Goal: Task Accomplishment & Management: Use online tool/utility

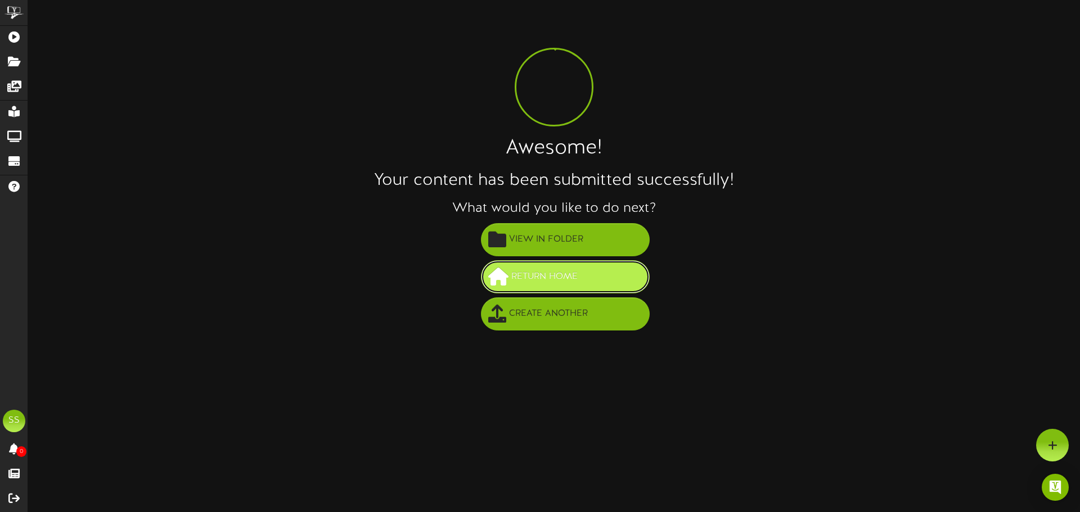
click at [560, 281] on span "Return Home" at bounding box center [544, 277] width 72 height 19
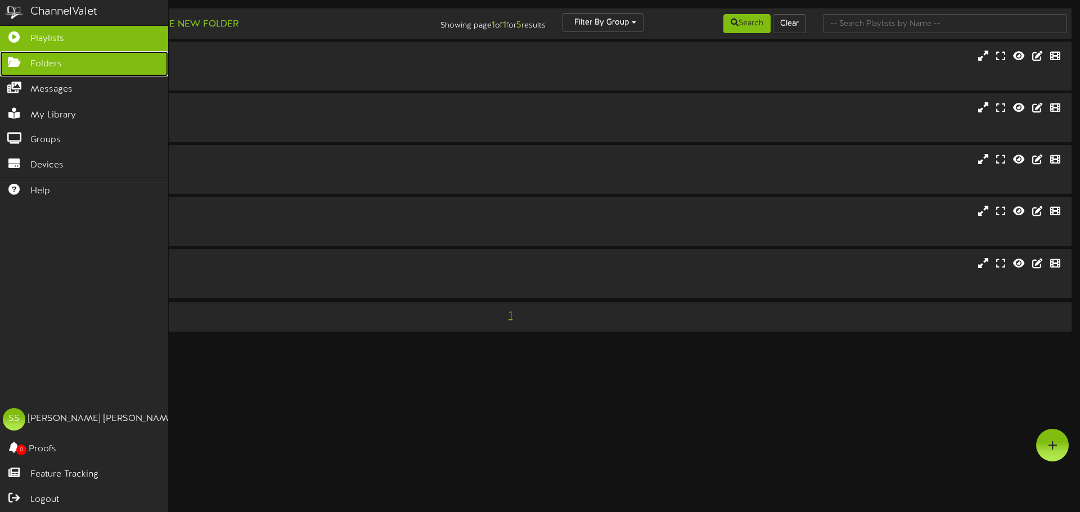
click at [24, 60] on icon at bounding box center [14, 61] width 28 height 8
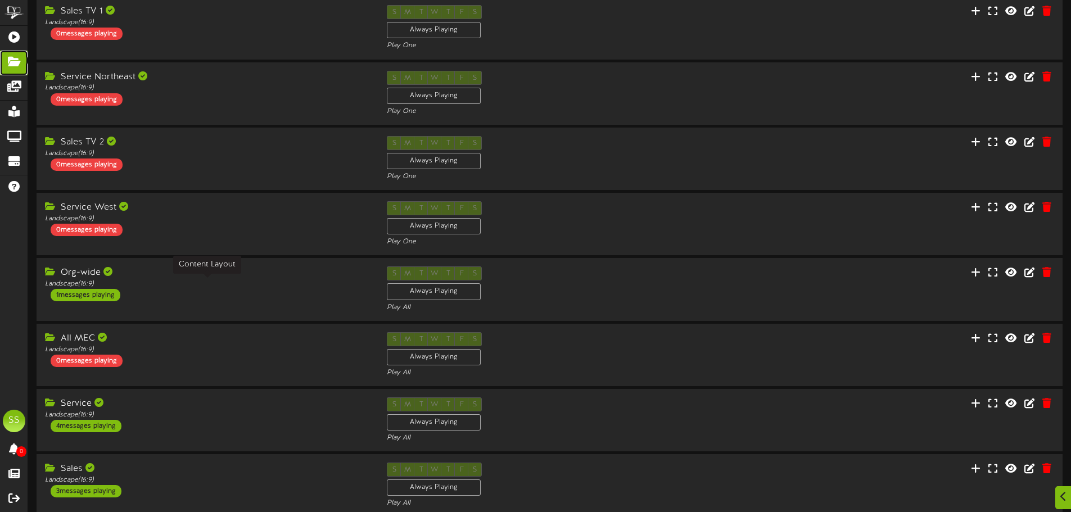
scroll to position [235, 0]
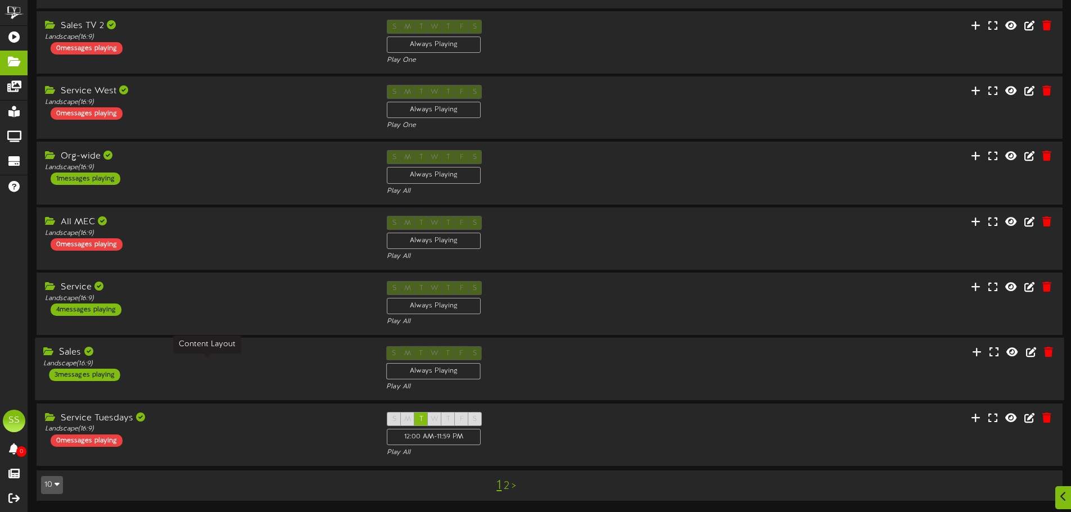
click at [219, 364] on div "Landscape ( 16:9 )" at bounding box center [206, 364] width 326 height 10
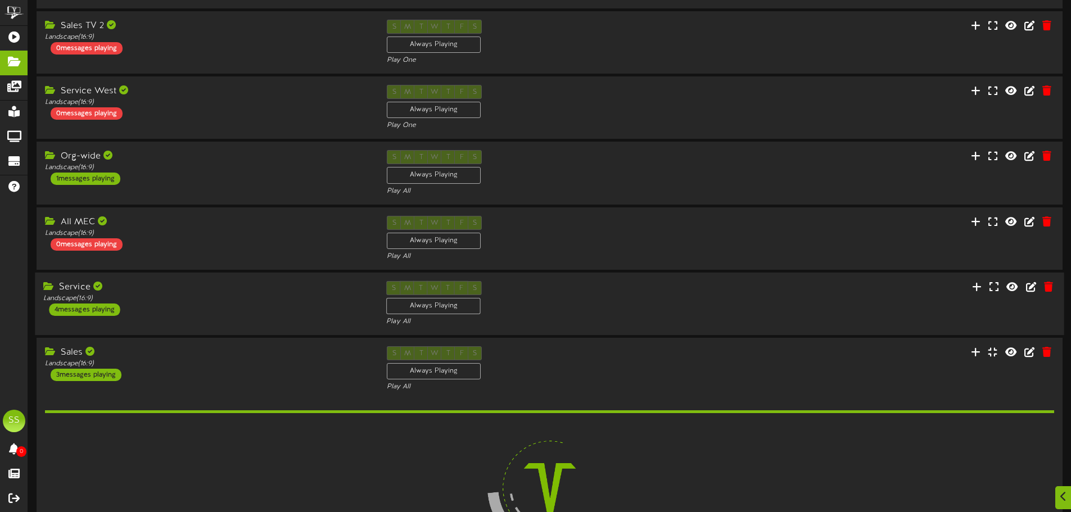
click at [216, 316] on div "Service Landscape ( 16:9 ) 4 messages playing" at bounding box center [206, 298] width 343 height 35
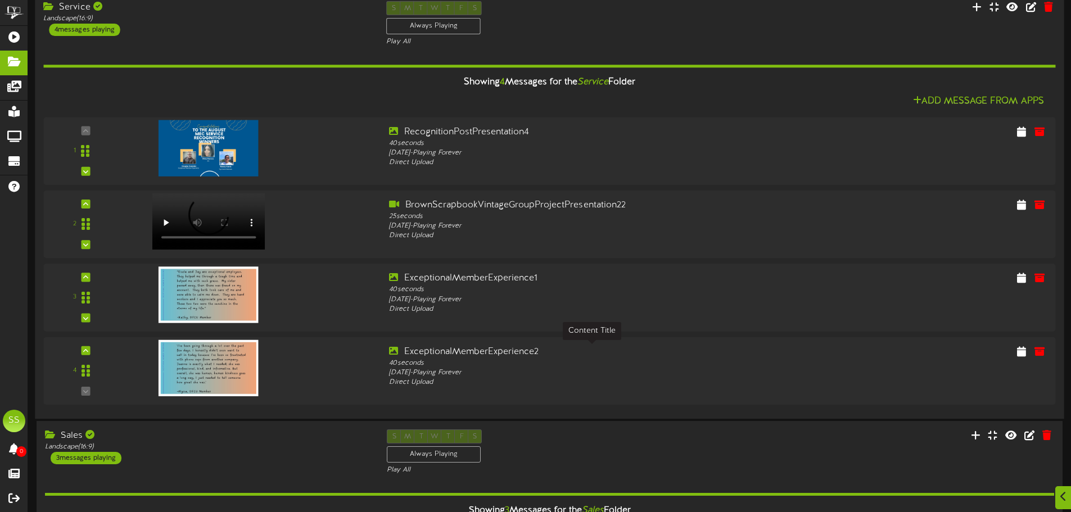
scroll to position [516, 0]
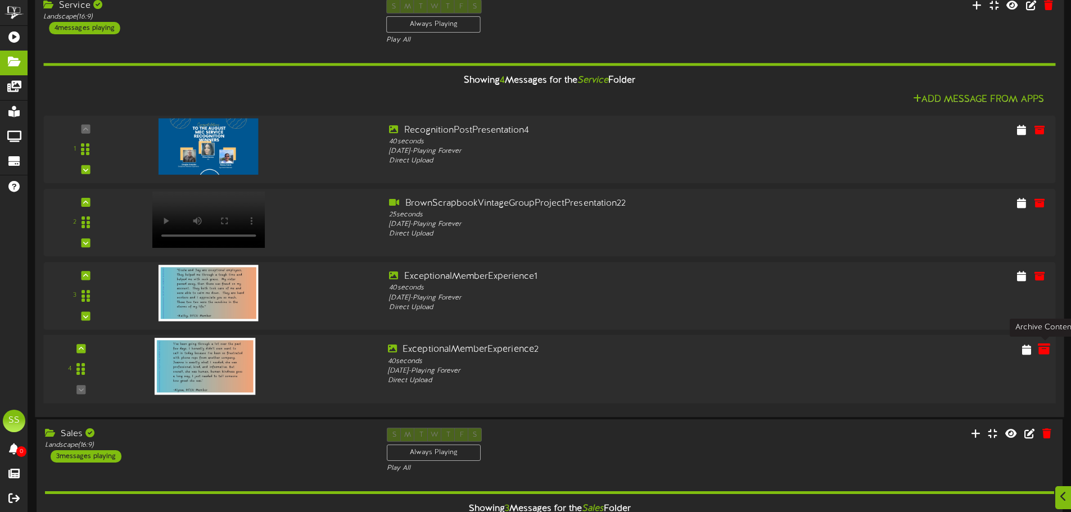
click at [1044, 354] on icon at bounding box center [1044, 349] width 12 height 12
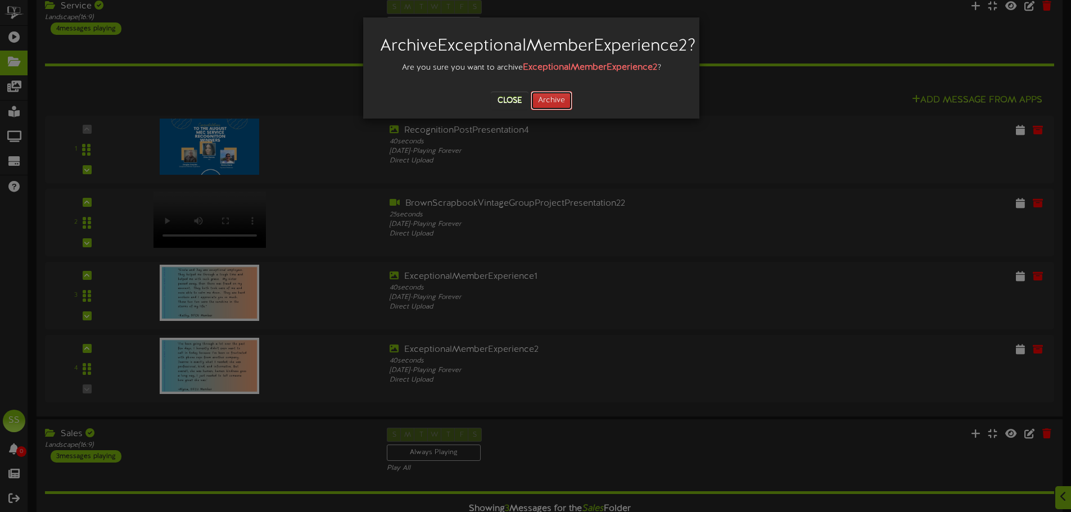
click at [560, 110] on button "Archive" at bounding box center [552, 100] width 42 height 19
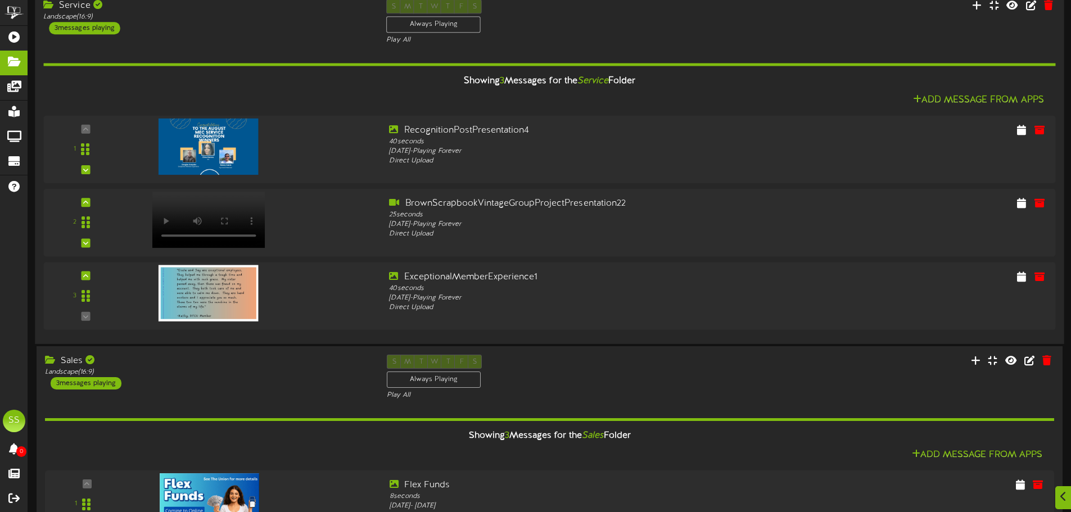
click at [342, 75] on div "Showing 3 Messages for the Service Folder" at bounding box center [549, 81] width 1029 height 24
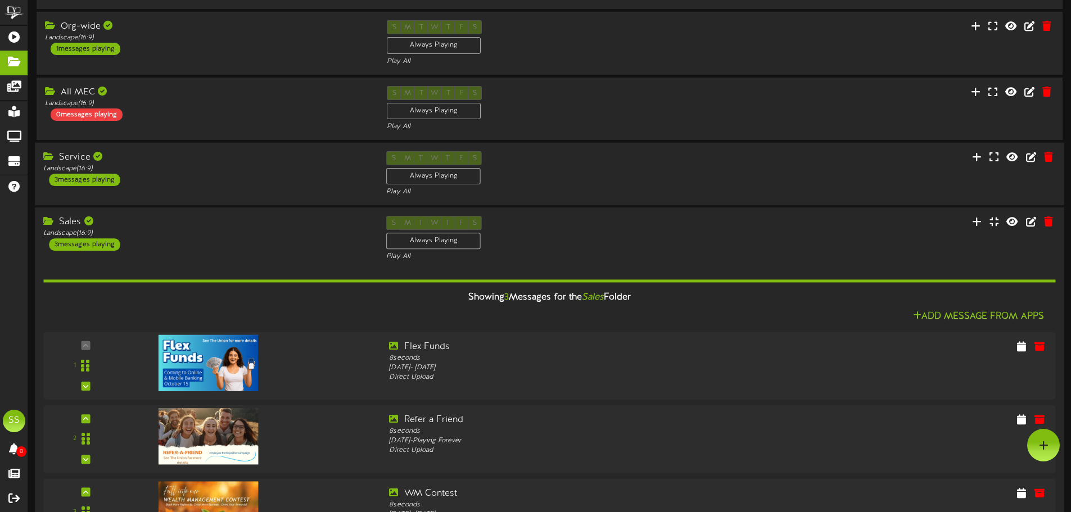
scroll to position [348, 0]
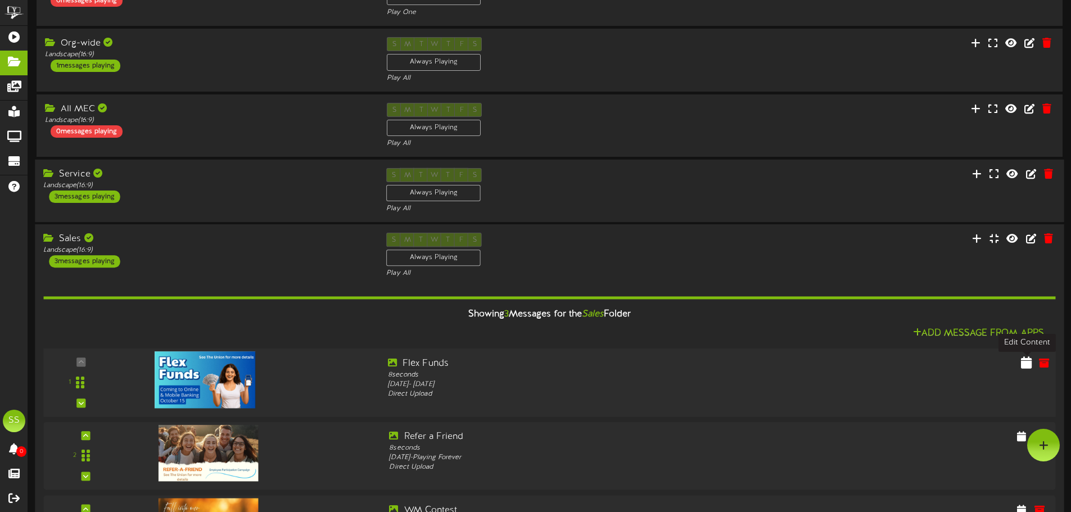
click at [1030, 367] on icon at bounding box center [1026, 363] width 11 height 12
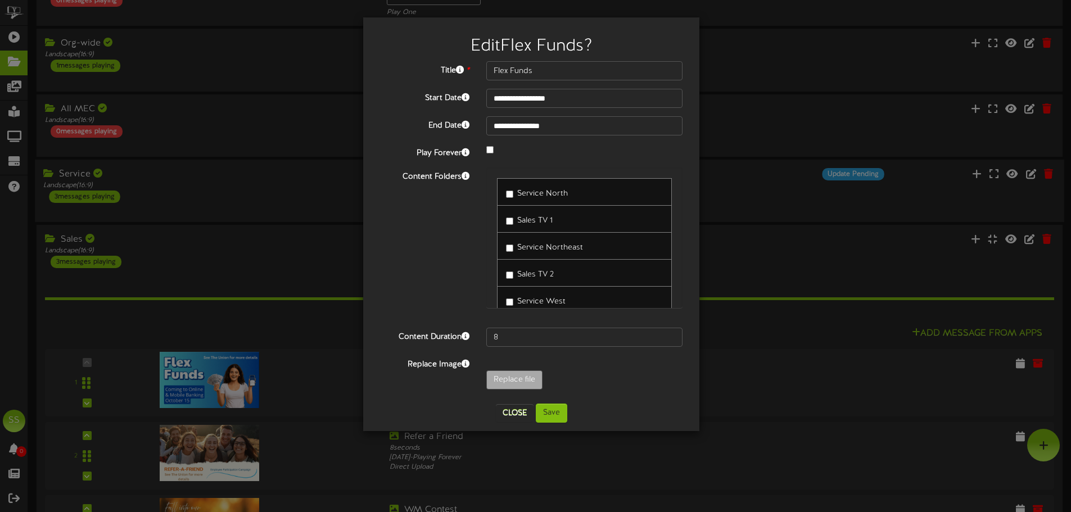
scroll to position [112, 0]
click at [524, 299] on span "Sales" at bounding box center [526, 297] width 19 height 8
click at [537, 243] on span "All MEC" at bounding box center [531, 243] width 29 height 8
click at [530, 239] on span "All MEC" at bounding box center [531, 243] width 29 height 8
click at [538, 215] on span "Org-wide" at bounding box center [534, 216] width 34 height 8
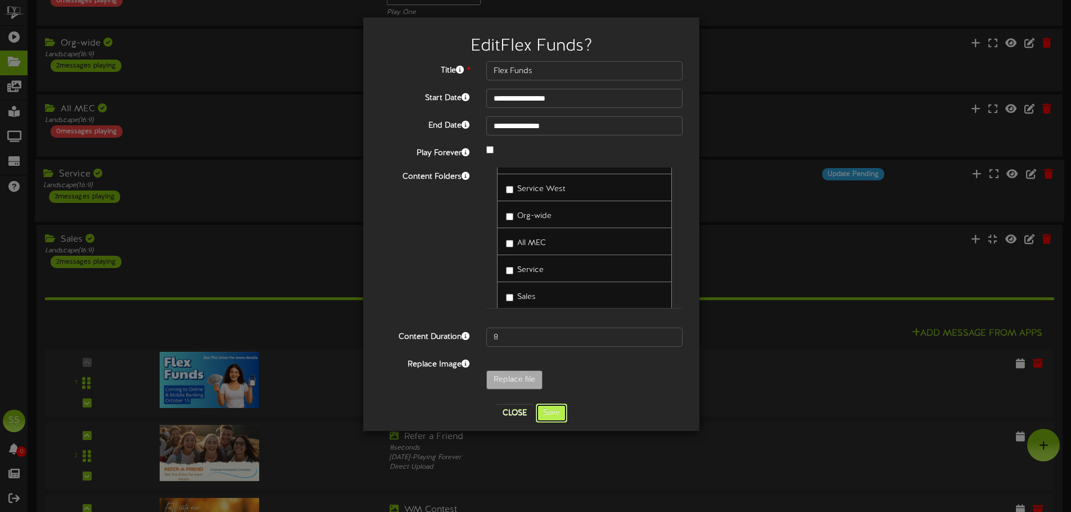
click at [553, 408] on button "Save" at bounding box center [551, 413] width 31 height 19
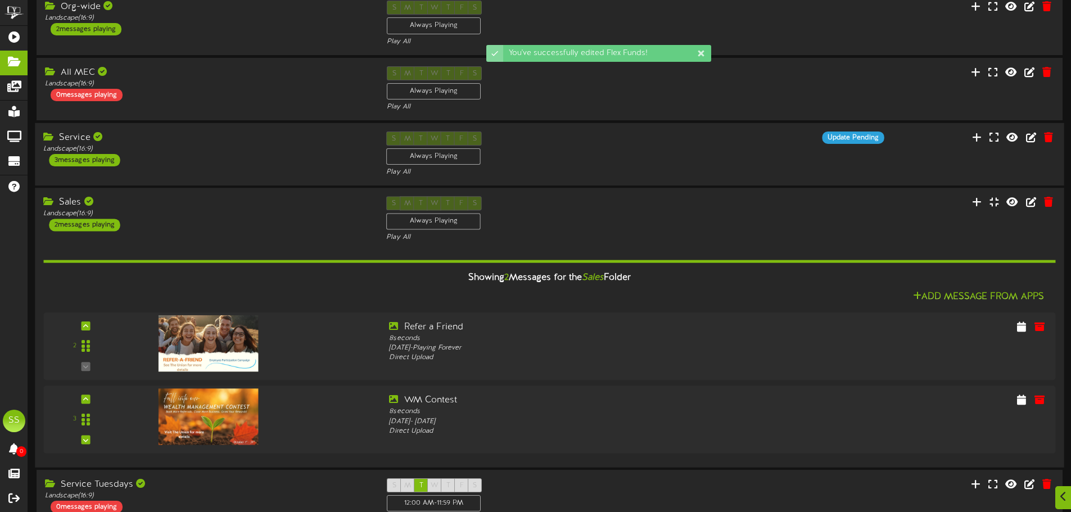
scroll to position [404, 0]
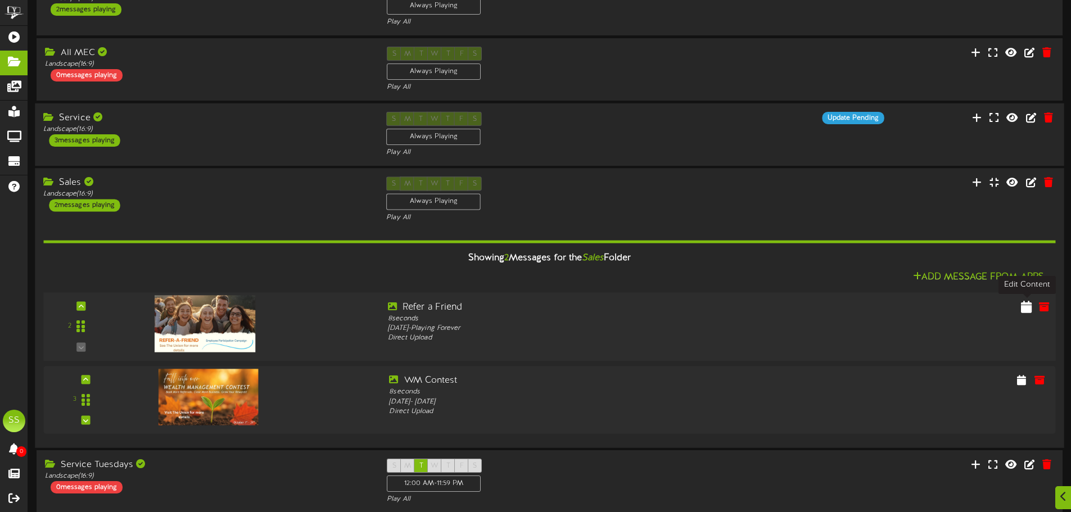
click at [1030, 309] on icon at bounding box center [1026, 306] width 11 height 12
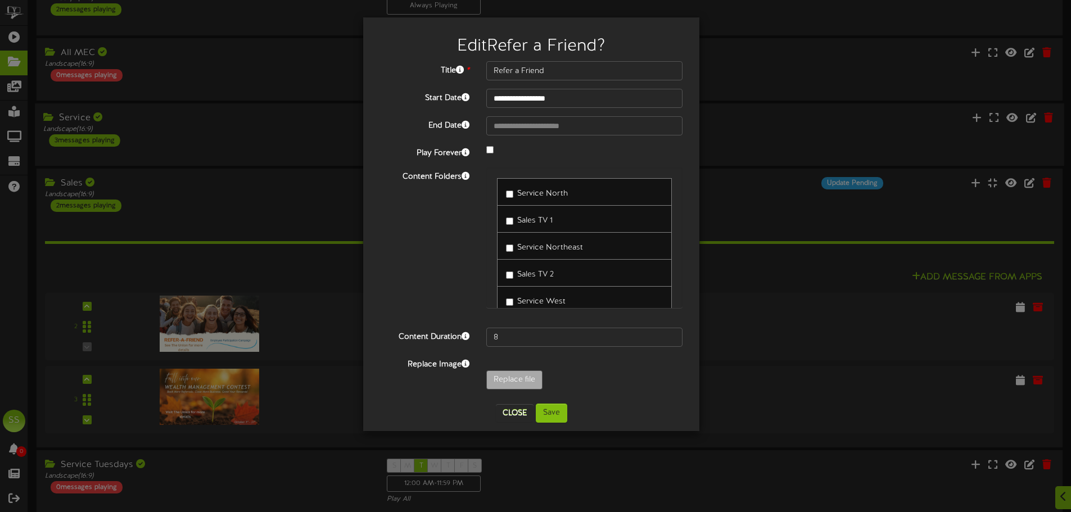
scroll to position [112, 0]
click at [531, 223] on div "Org-wide" at bounding box center [584, 215] width 175 height 28
click at [531, 219] on span "Org-wide" at bounding box center [534, 216] width 34 height 8
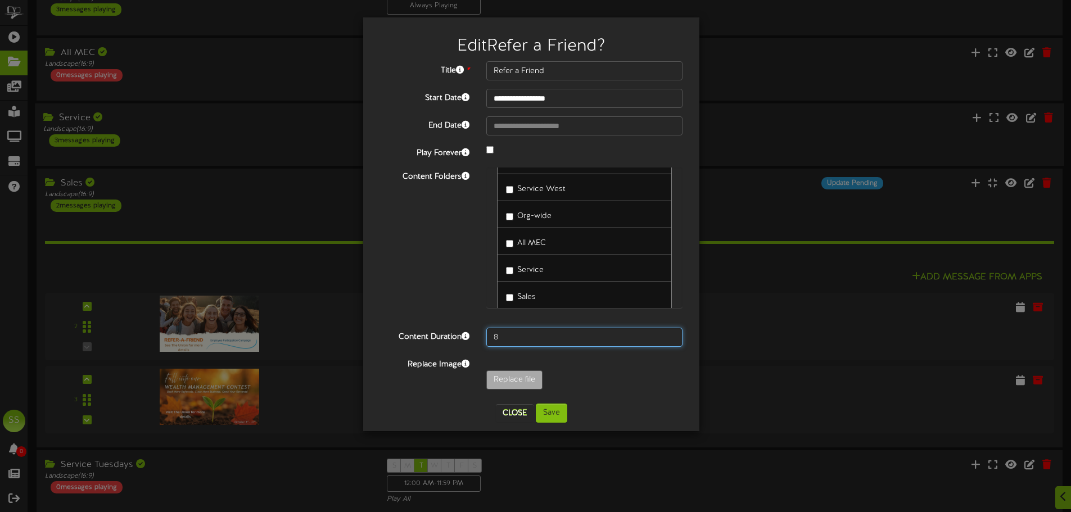
drag, startPoint x: 537, startPoint y: 328, endPoint x: 474, endPoint y: 337, distance: 63.5
click at [474, 337] on div "Content Duration 8" at bounding box center [531, 337] width 319 height 19
type input "20"
click at [564, 416] on button "Save" at bounding box center [551, 413] width 31 height 19
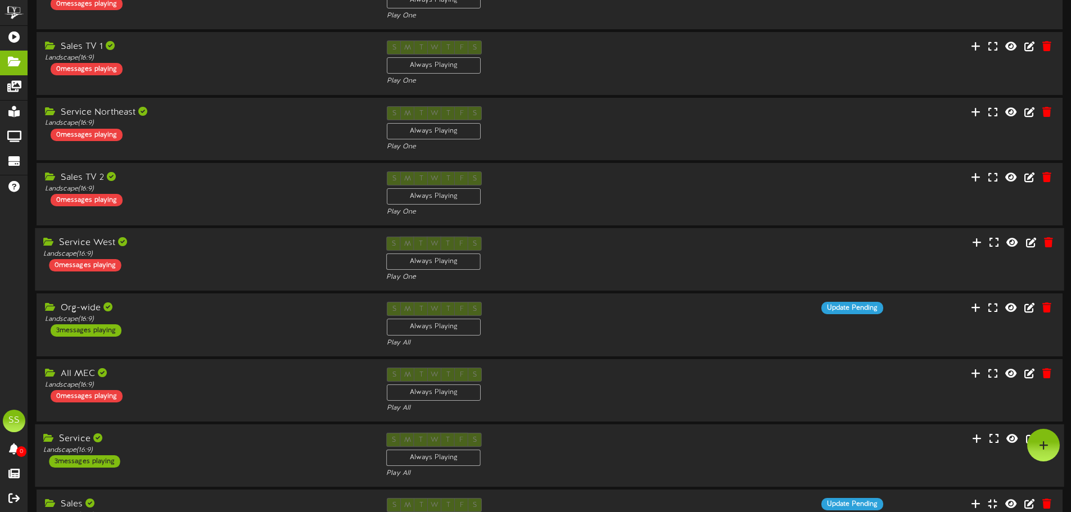
scroll to position [67, 0]
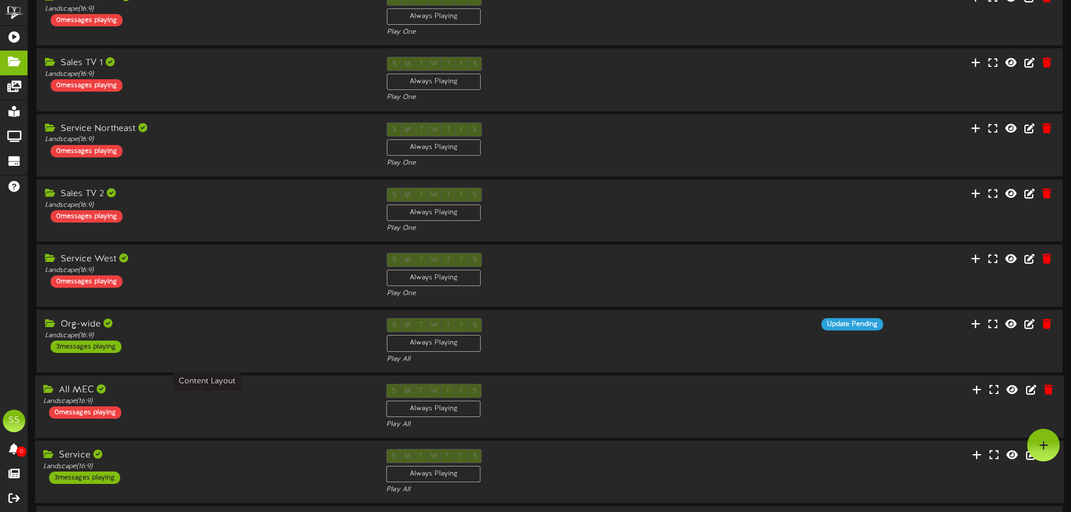
click at [300, 400] on div "Landscape ( 16:9 )" at bounding box center [206, 401] width 326 height 10
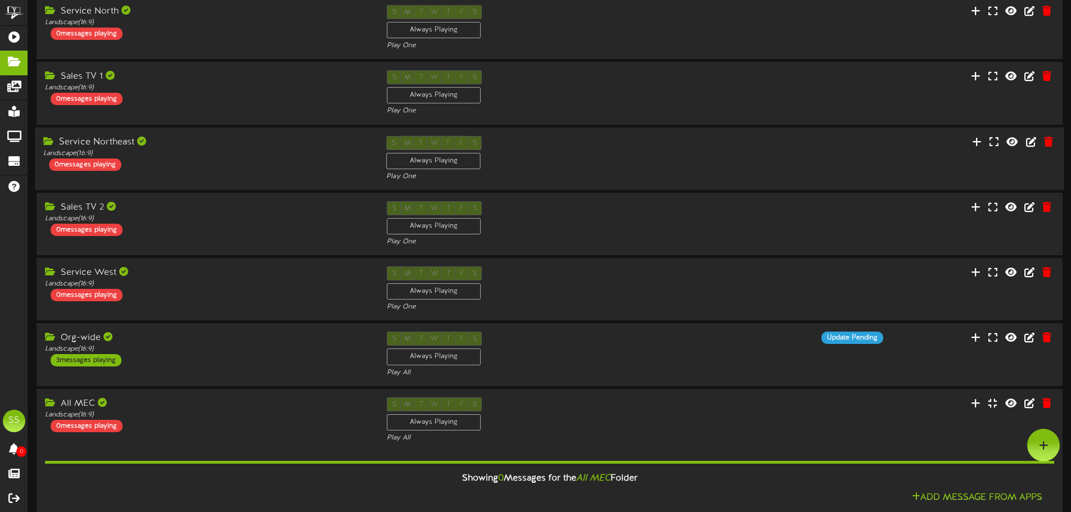
scroll to position [11, 0]
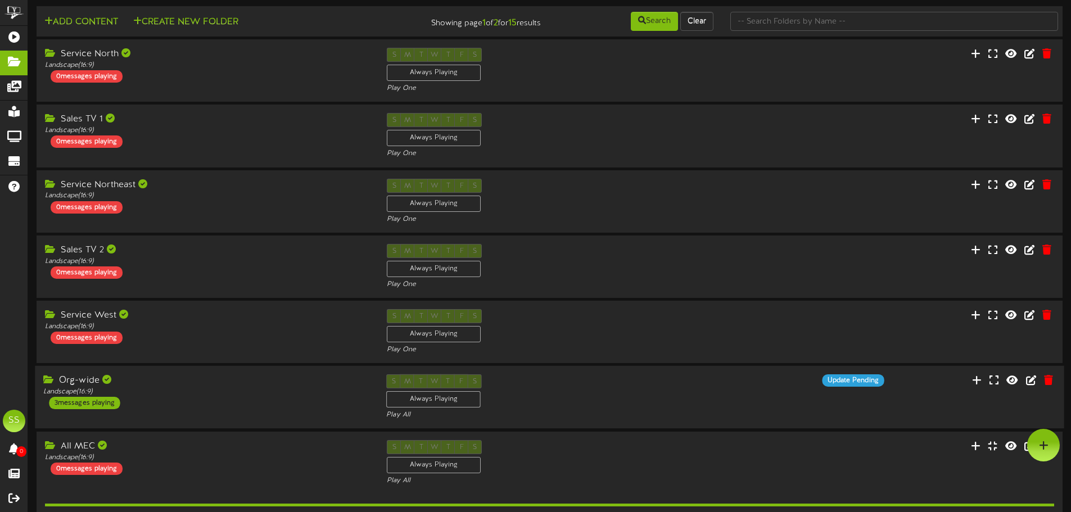
click at [288, 404] on div "Org-wide Landscape ( 16:9 ) 3 messages playing" at bounding box center [206, 392] width 343 height 35
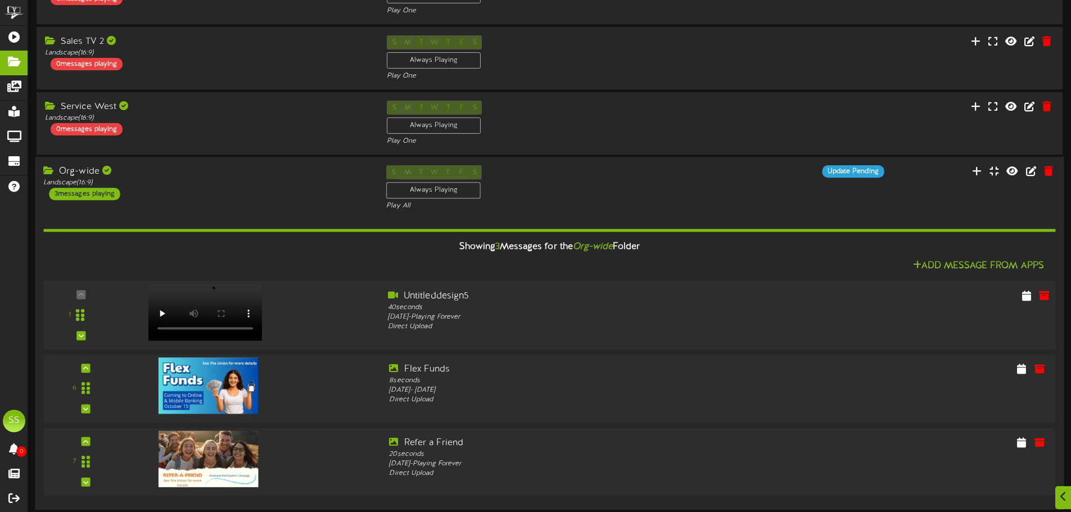
scroll to position [236, 0]
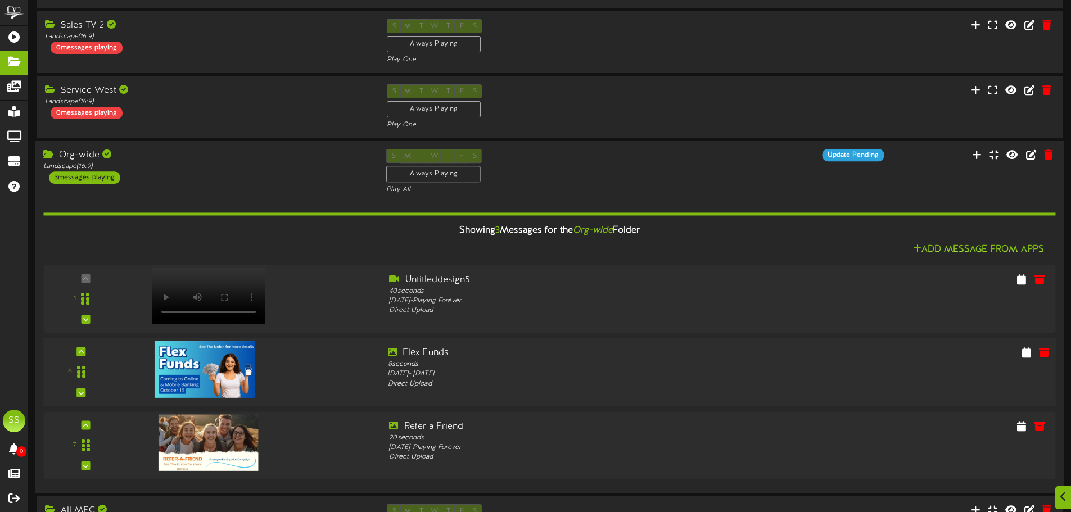
click at [1019, 355] on div at bounding box center [933, 354] width 256 height 15
click at [1032, 354] on icon at bounding box center [1026, 352] width 11 height 12
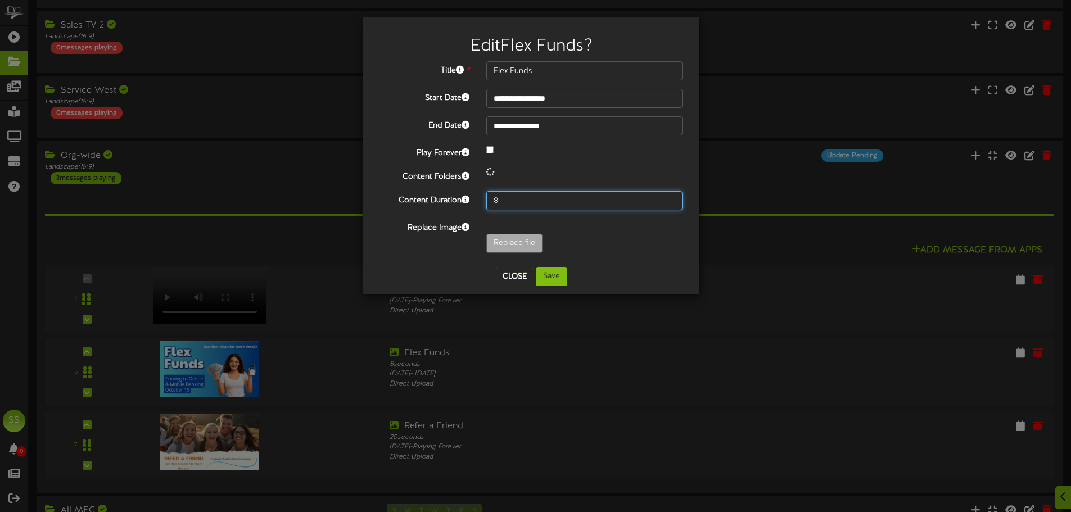
drag, startPoint x: 513, startPoint y: 202, endPoint x: 454, endPoint y: 193, distance: 59.2
click at [454, 194] on div "Content Duration 8" at bounding box center [531, 200] width 319 height 19
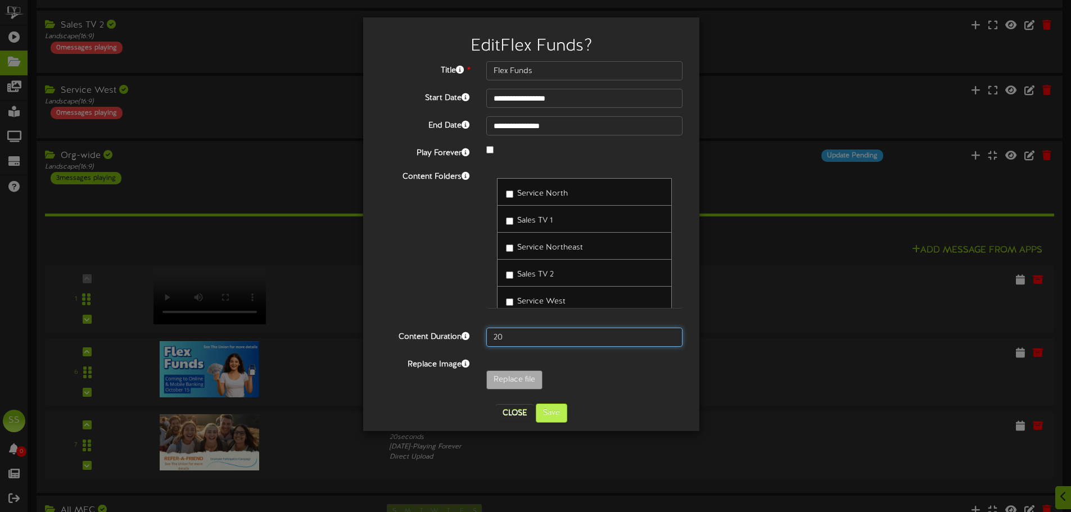
type input "20"
click at [549, 414] on button "Save" at bounding box center [551, 413] width 31 height 19
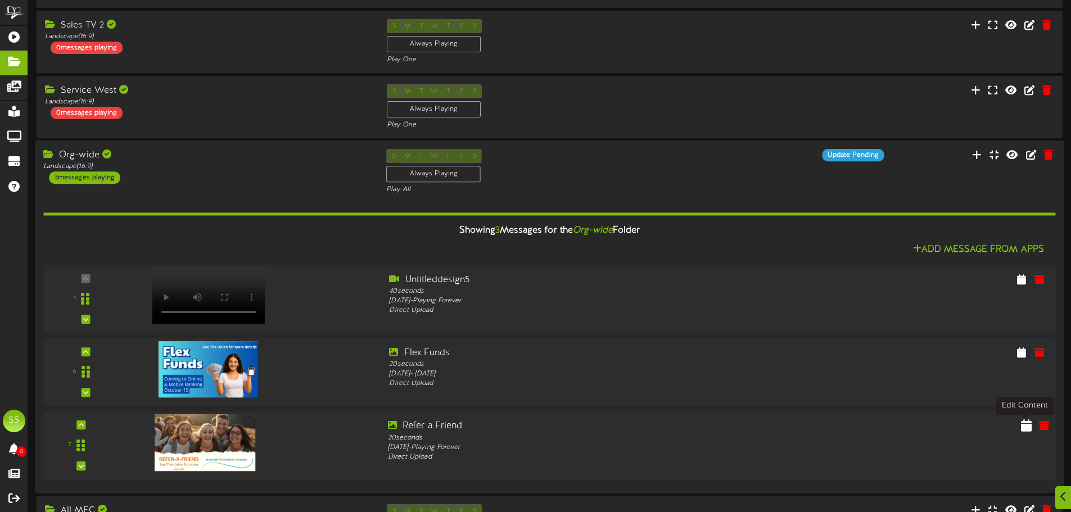
click at [1025, 427] on icon at bounding box center [1026, 426] width 11 height 12
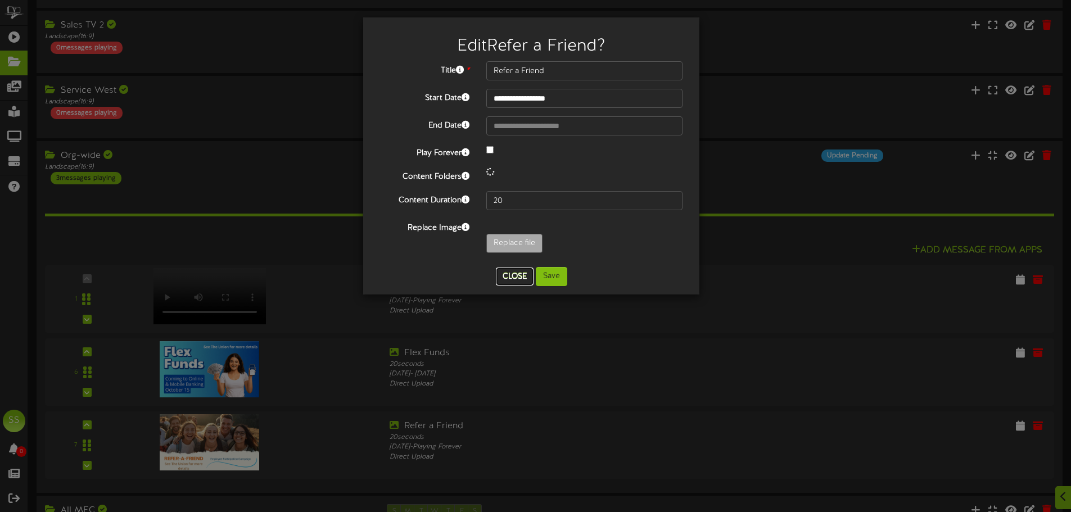
click at [513, 274] on div "**********" at bounding box center [531, 156] width 319 height 260
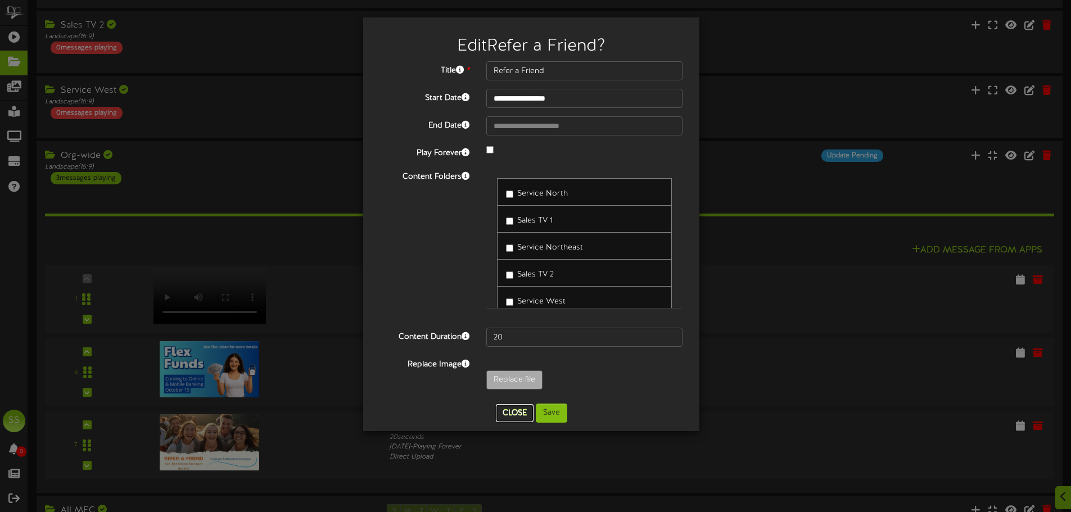
click at [512, 408] on button "Close" at bounding box center [515, 413] width 38 height 18
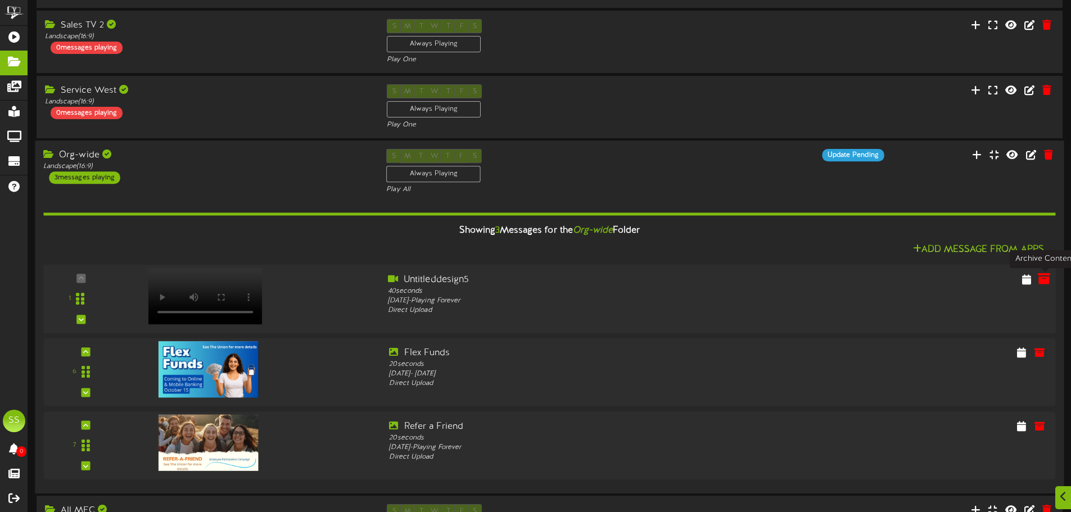
click at [1049, 281] on icon at bounding box center [1044, 279] width 12 height 12
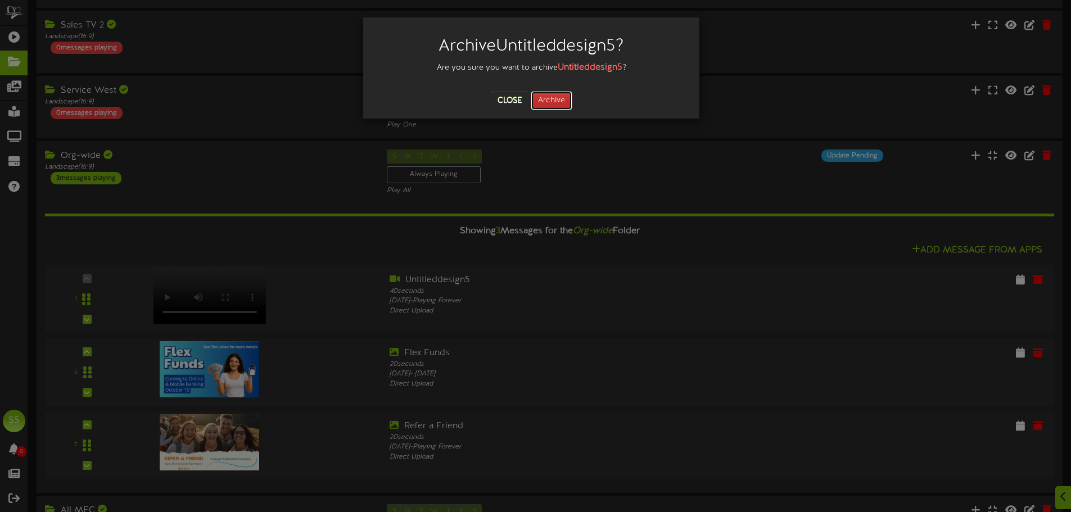
click at [554, 102] on button "Archive" at bounding box center [552, 100] width 42 height 19
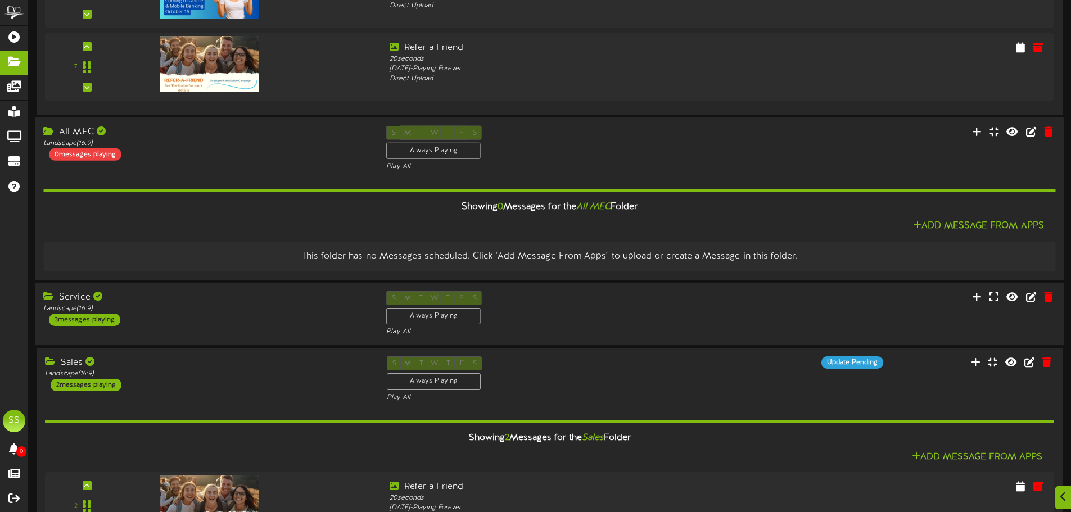
scroll to position [686, 0]
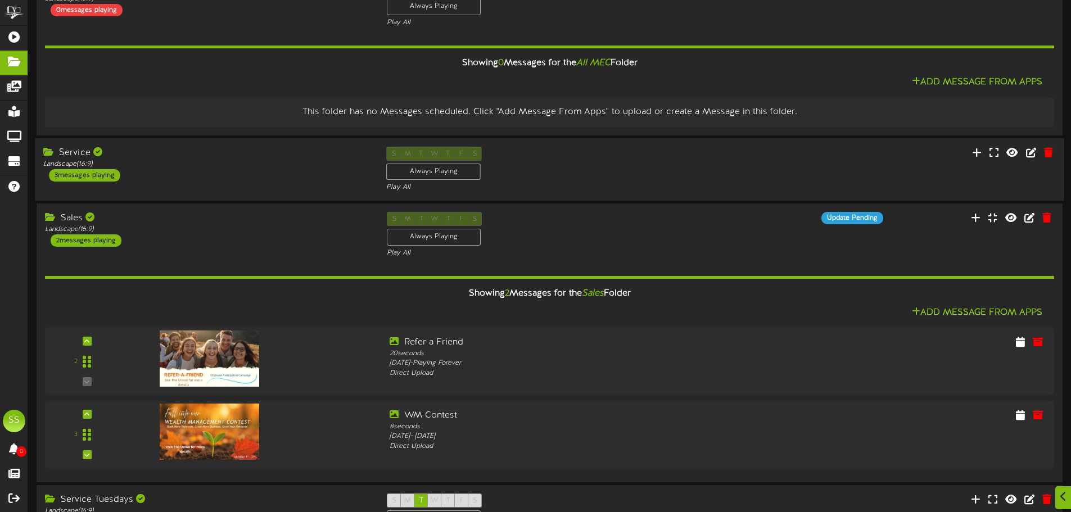
click at [318, 164] on div "Landscape ( 16:9 )" at bounding box center [206, 165] width 326 height 10
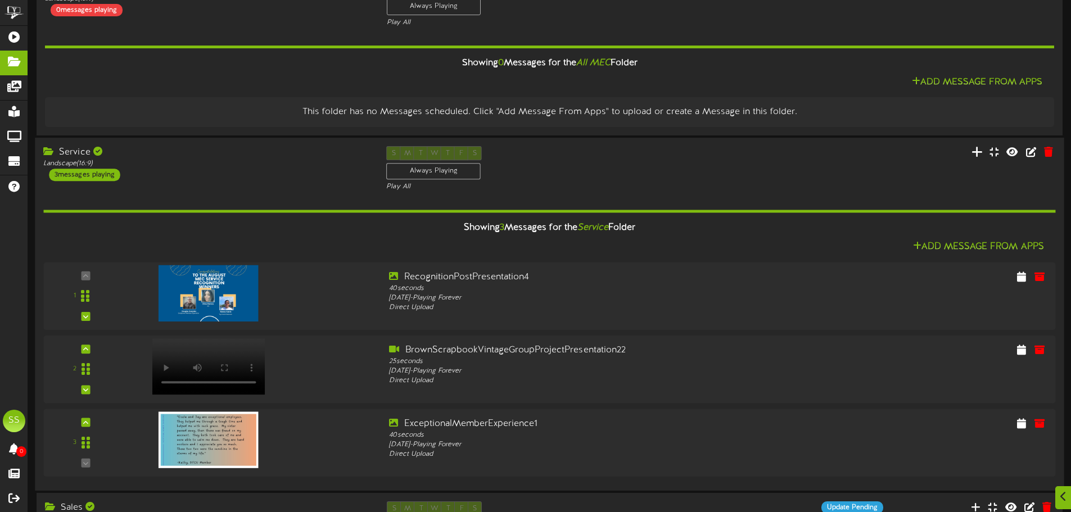
click at [980, 152] on icon at bounding box center [977, 152] width 11 height 12
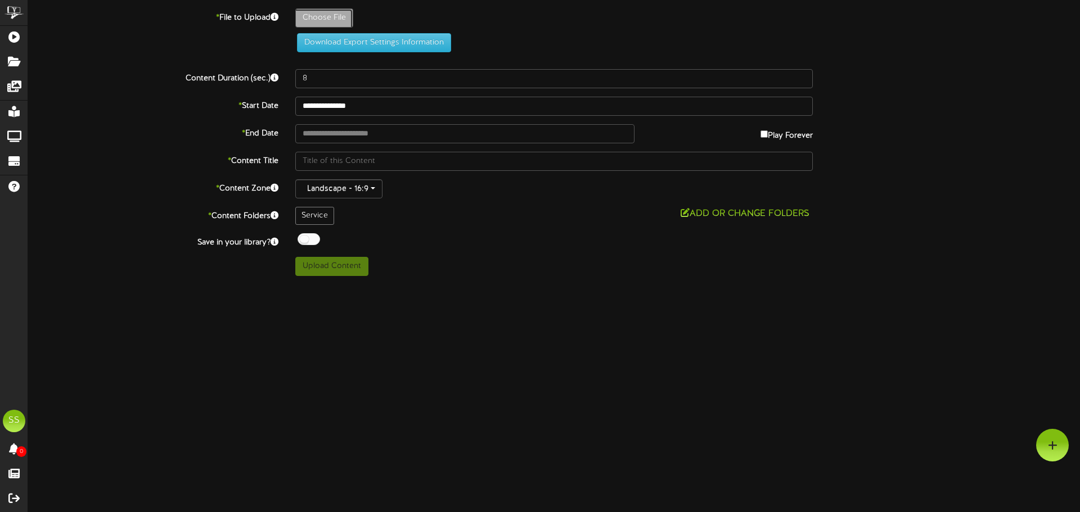
type input "**********"
type input "ExceptionalMemberExperience3"
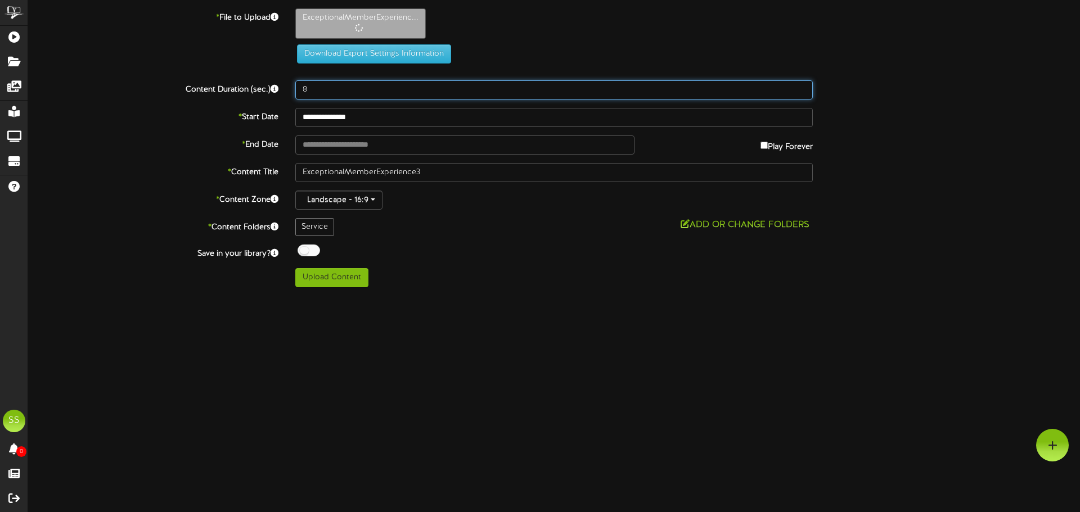
drag, startPoint x: 366, startPoint y: 92, endPoint x: 231, endPoint y: 78, distance: 135.6
click at [231, 78] on div "**********" at bounding box center [554, 147] width 1052 height 279
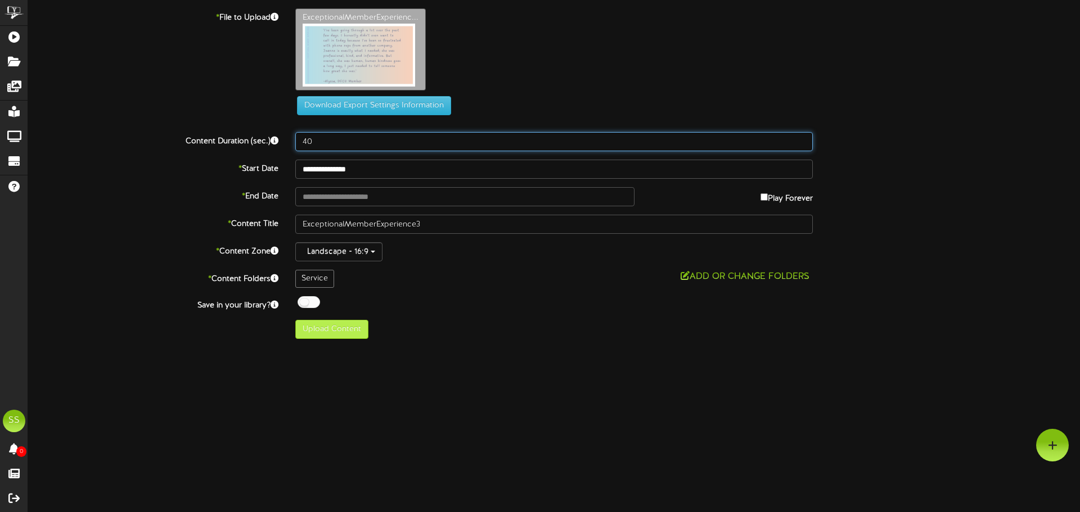
type input "40"
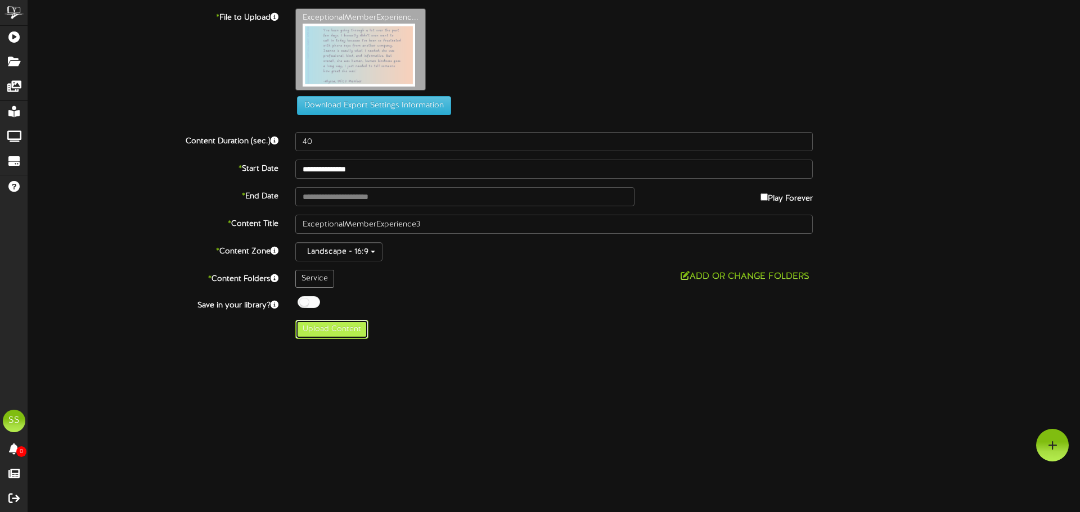
click at [330, 331] on button "Upload Content" at bounding box center [331, 329] width 73 height 19
type input "**********"
